Goal: Use online tool/utility: Utilize a website feature to perform a specific function

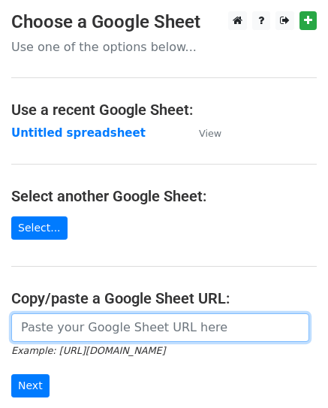
click at [71, 321] on input "url" at bounding box center [160, 327] width 298 height 29
paste input "https://docs.google.com/spreadsheets/d/1y0x45yeFedGI8v8veMYoyuJKFNARVyxZUTe0Q_E…"
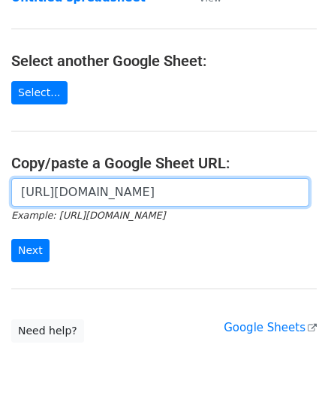
scroll to position [150, 0]
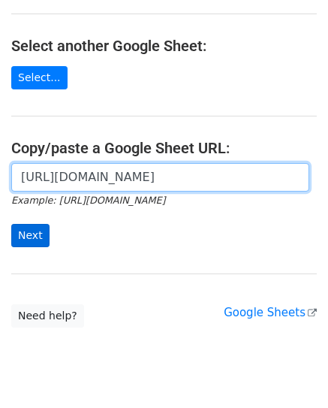
type input "https://docs.google.com/spreadsheets/d/1y0x45yeFedGI8v8veMYoyuJKFNARVyxZUTe0Q_E…"
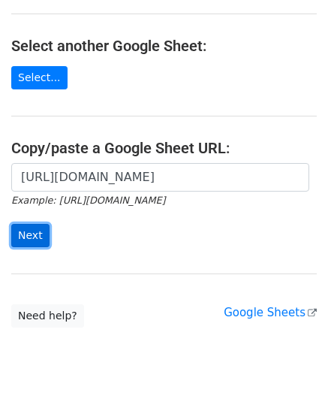
click at [39, 230] on input "Next" at bounding box center [30, 235] width 38 height 23
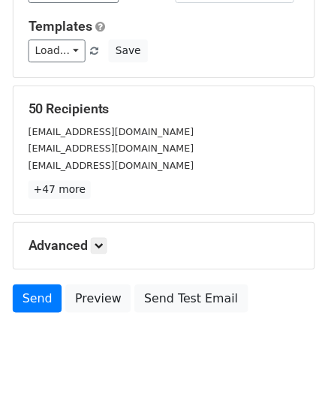
scroll to position [225, 0]
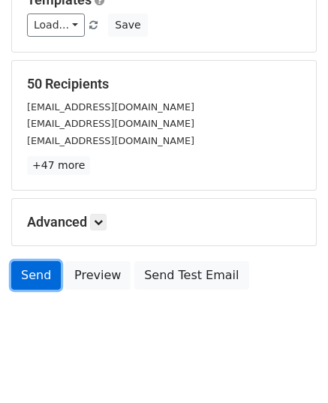
click at [33, 271] on link "Send" at bounding box center [36, 275] width 50 height 29
